Goal: Find specific page/section: Find specific page/section

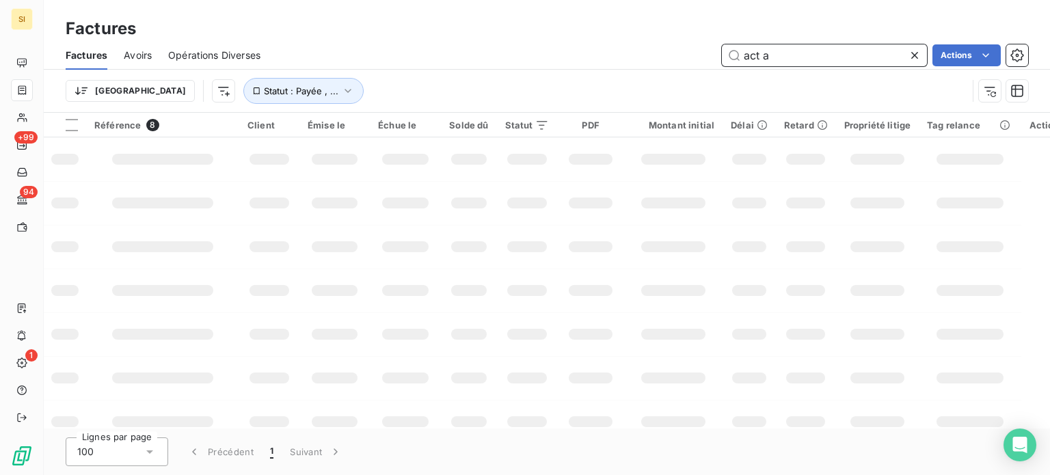
drag, startPoint x: 810, startPoint y: 53, endPoint x: 682, endPoint y: 79, distance: 130.5
click at [682, 79] on div "Factures Avoirs Opérations Diverses act a Actions Trier Statut : Payée , ..." at bounding box center [547, 76] width 1006 height 71
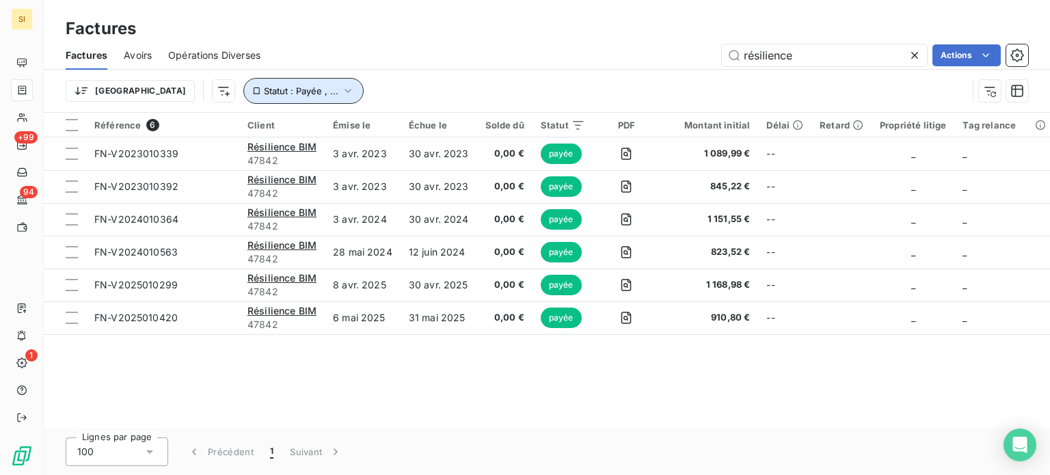
click at [341, 90] on icon "button" at bounding box center [348, 91] width 14 height 14
click at [410, 79] on div "Trier Statut : Payée , ..." at bounding box center [517, 91] width 902 height 26
drag, startPoint x: 825, startPoint y: 57, endPoint x: 683, endPoint y: 85, distance: 144.3
click at [683, 85] on div "Factures Avoirs Opérations Diverses résilience Actions Trier Statut : Payée , .…" at bounding box center [547, 76] width 1006 height 71
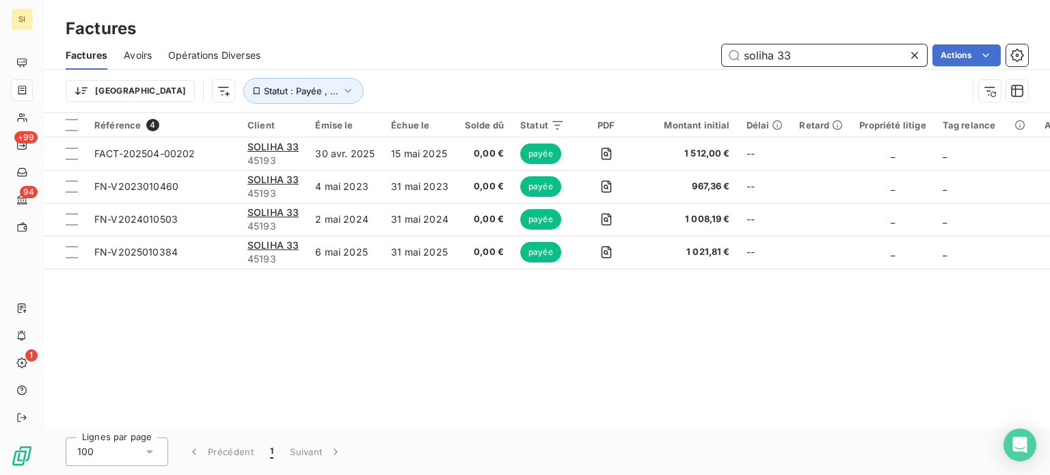
type input "soliha 33"
click at [483, 330] on div "Référence 4 Client Émise le Échue le Solde dû Statut PDF Montant initial Délai …" at bounding box center [547, 271] width 1006 height 316
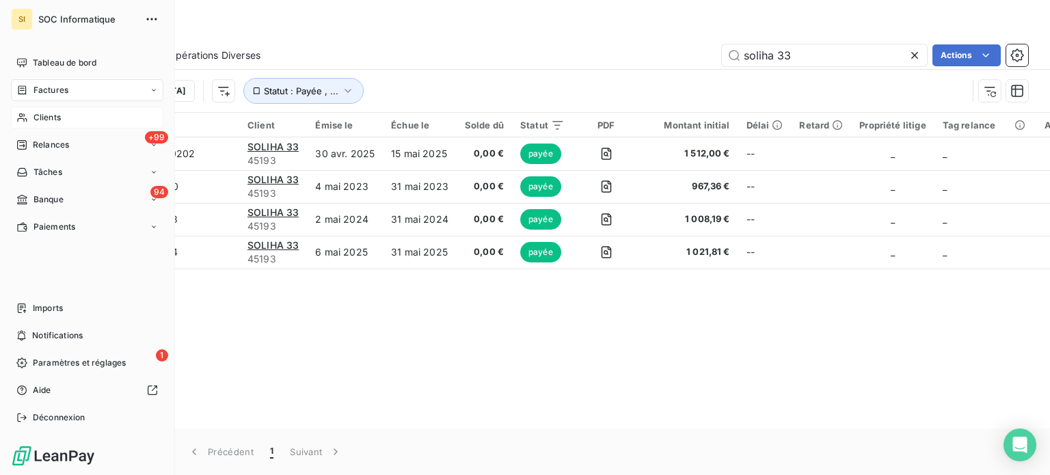
click at [29, 116] on div "Clients" at bounding box center [87, 118] width 152 height 22
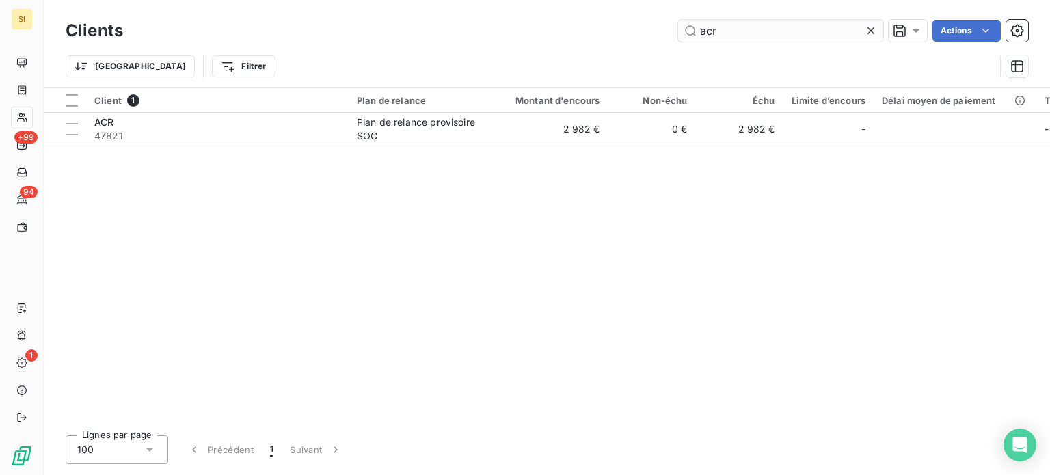
drag, startPoint x: 775, startPoint y: 29, endPoint x: 679, endPoint y: 36, distance: 96.6
click at [681, 36] on input "acr" at bounding box center [780, 31] width 205 height 22
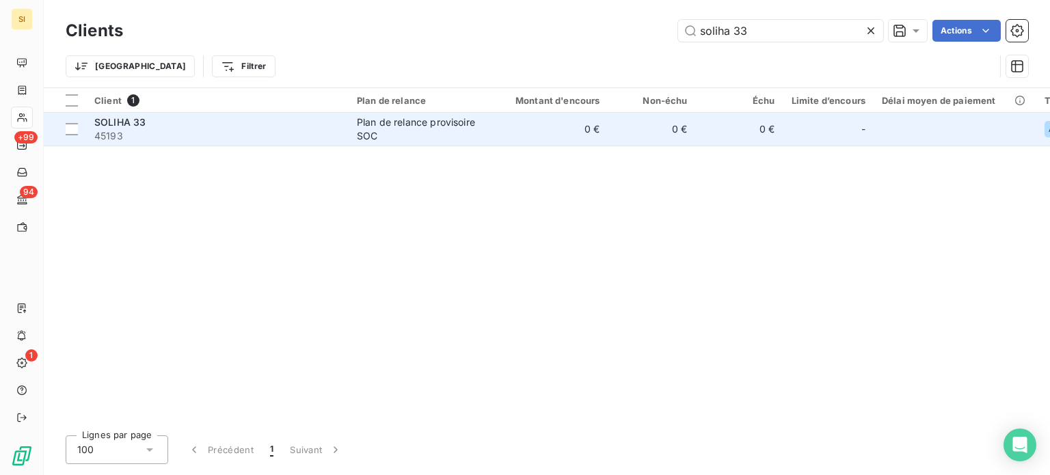
type input "soliha 33"
click at [447, 120] on div "Plan de relance provisoire SOC" at bounding box center [420, 129] width 126 height 27
